Goal: Information Seeking & Learning: Learn about a topic

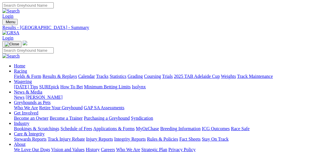
click at [127, 74] on link "Statistics" at bounding box center [118, 76] width 17 height 5
click at [35, 74] on link "Fields & Form" at bounding box center [27, 76] width 27 height 5
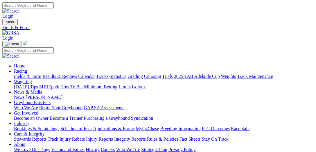
select select "VIC"
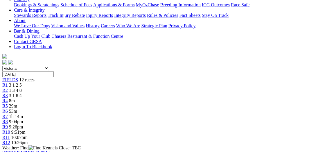
scroll to position [179, 0]
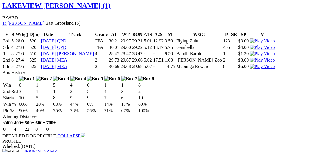
scroll to position [448, 0]
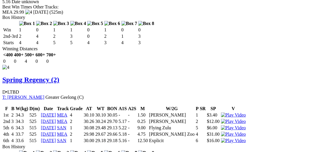
scroll to position [1226, 0]
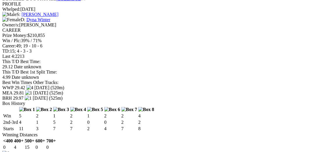
scroll to position [1734, 0]
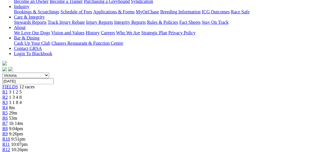
scroll to position [0, 0]
